Goal: Check status

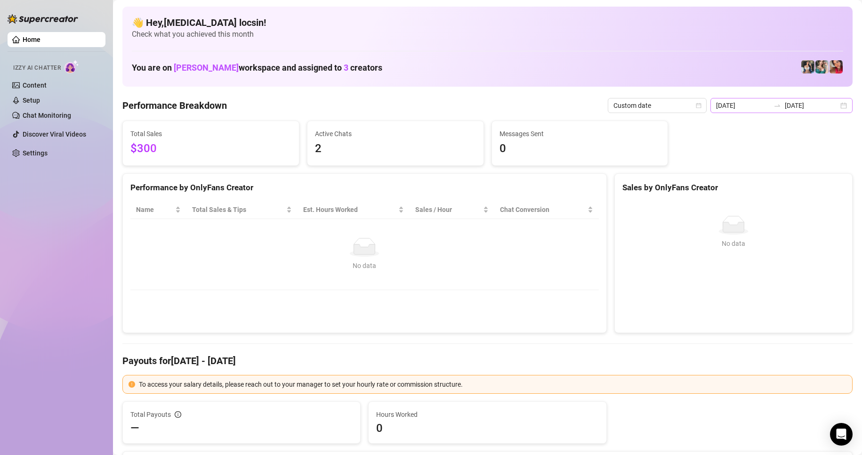
click at [773, 102] on icon "swap-right" at bounding box center [777, 106] width 8 height 8
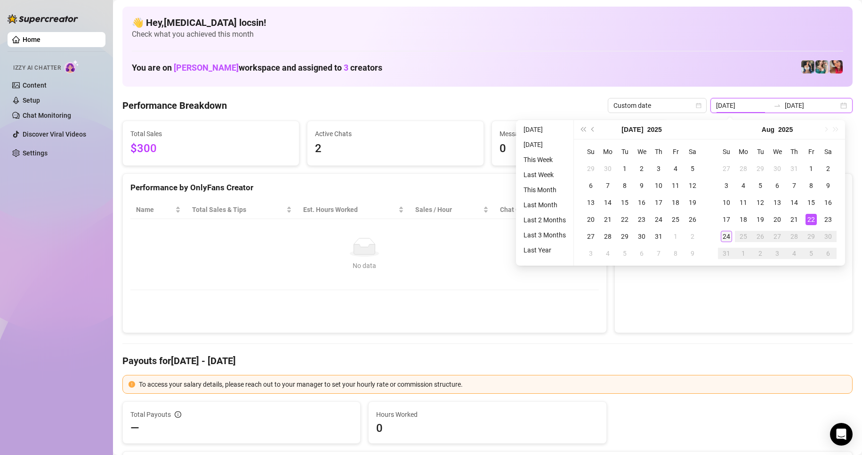
type input "[DATE]"
click at [727, 241] on div "24" at bounding box center [726, 236] width 11 height 11
type input "[DATE]"
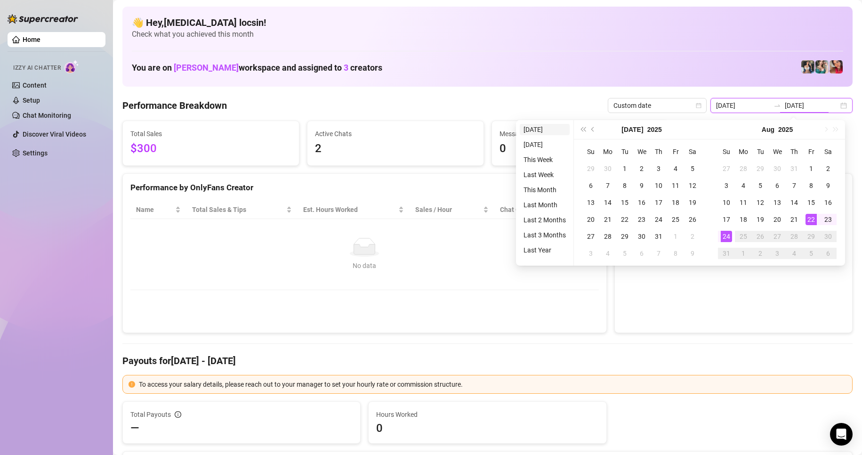
type input "[DATE]"
click at [548, 128] on li "[DATE]" at bounding box center [545, 129] width 50 height 11
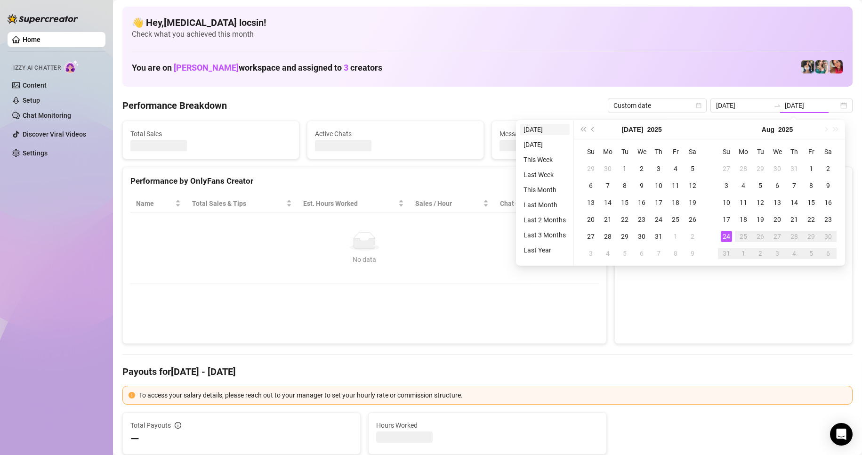
type input "[DATE]"
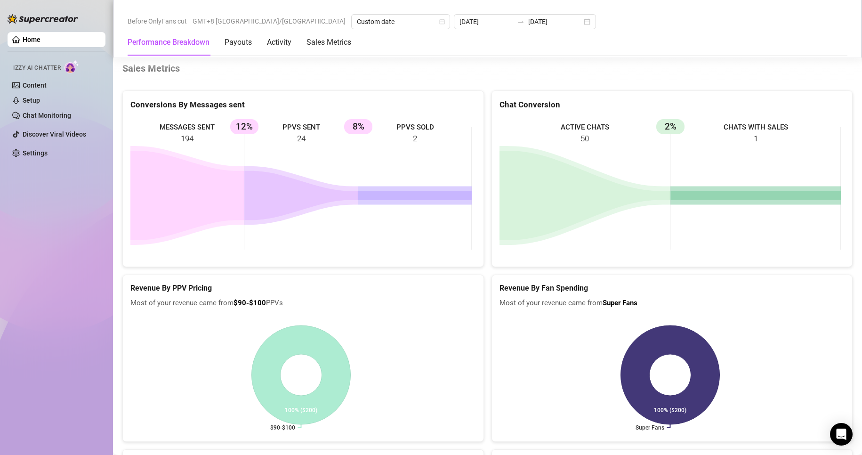
scroll to position [988, 0]
